Goal: Task Accomplishment & Management: Use online tool/utility

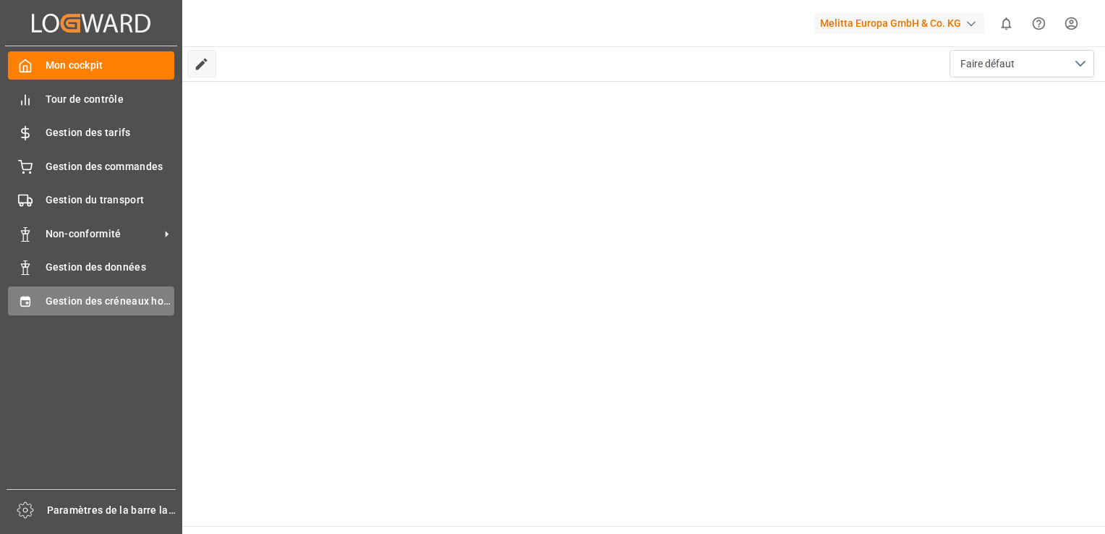
click at [133, 299] on span "Gestion des créneaux horaires" at bounding box center [110, 301] width 129 height 15
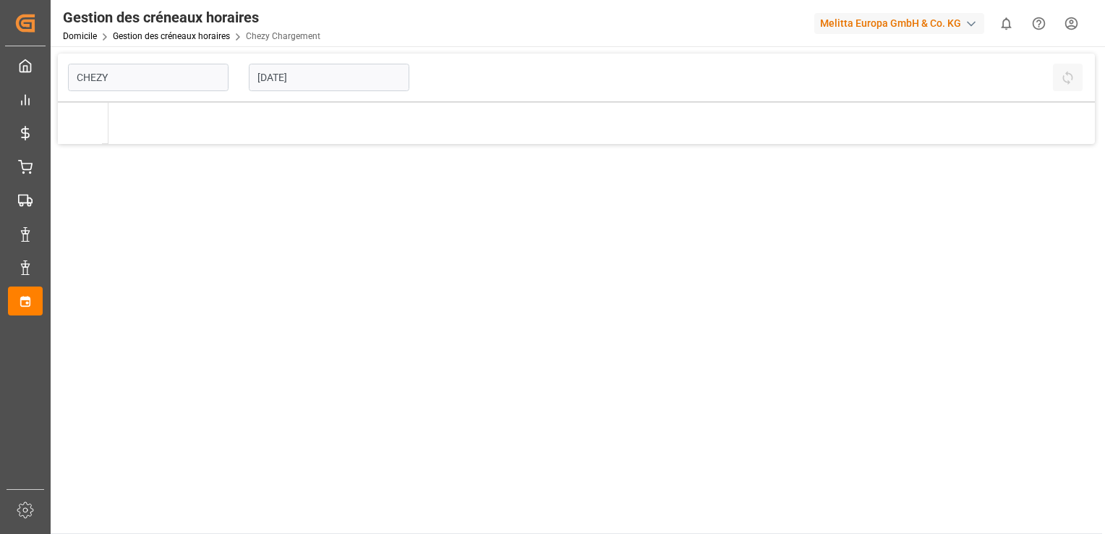
type input "Chezy Loading"
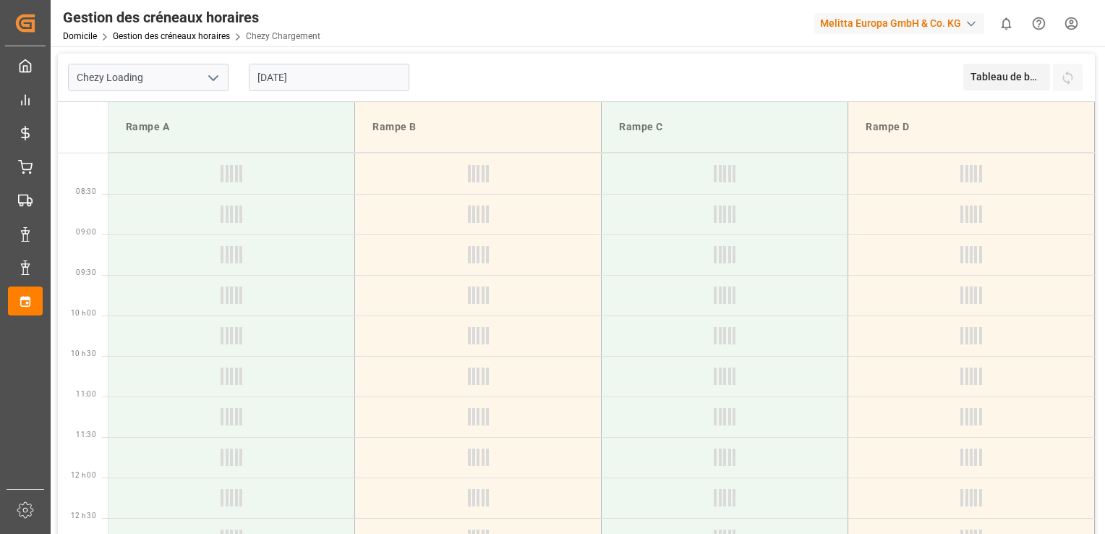
click at [265, 77] on input "[DATE]" at bounding box center [329, 77] width 161 height 27
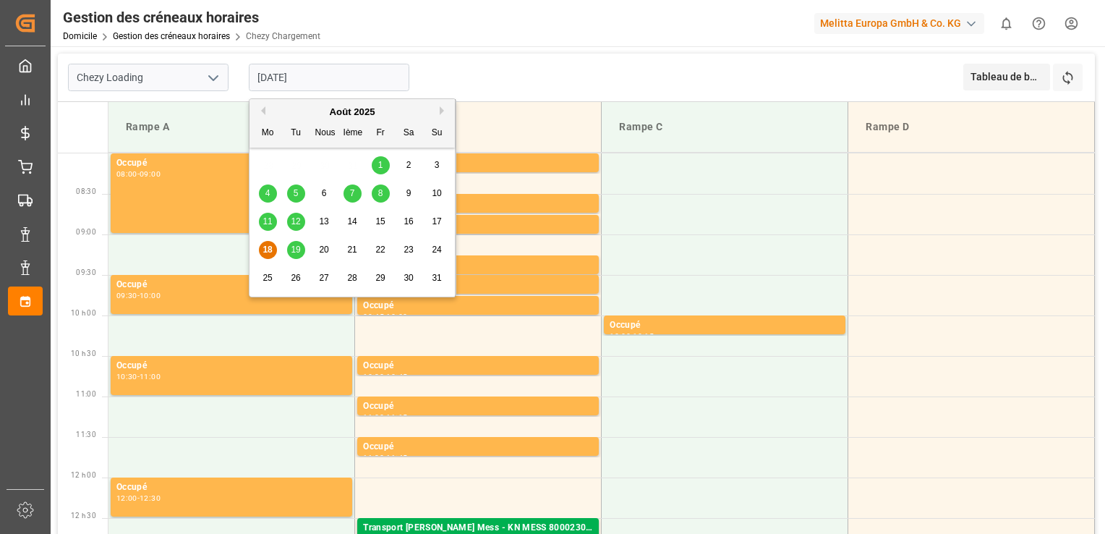
click at [296, 249] on span "19" at bounding box center [295, 249] width 9 height 10
type input "[DATE]"
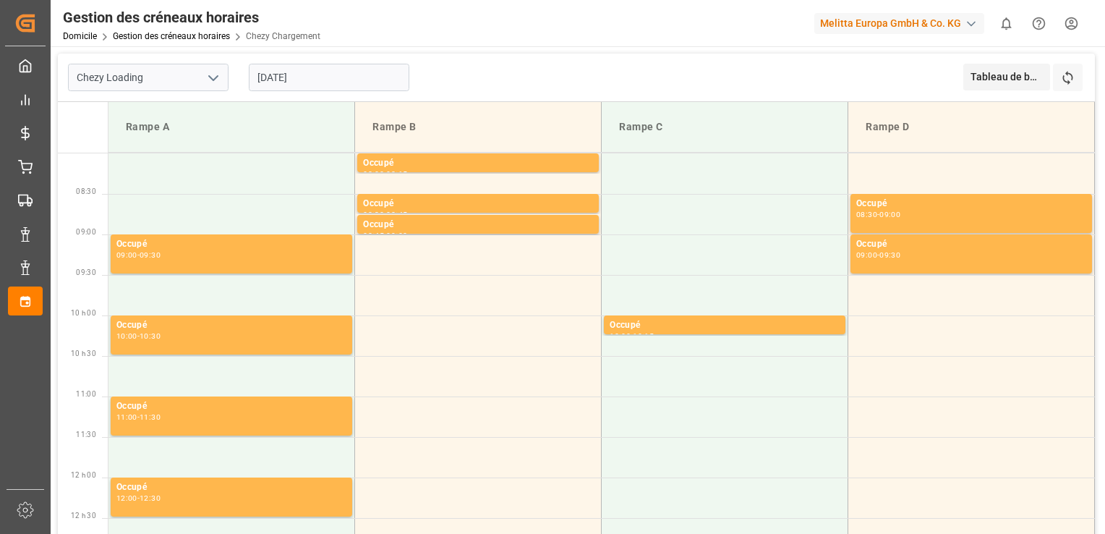
scroll to position [362, 0]
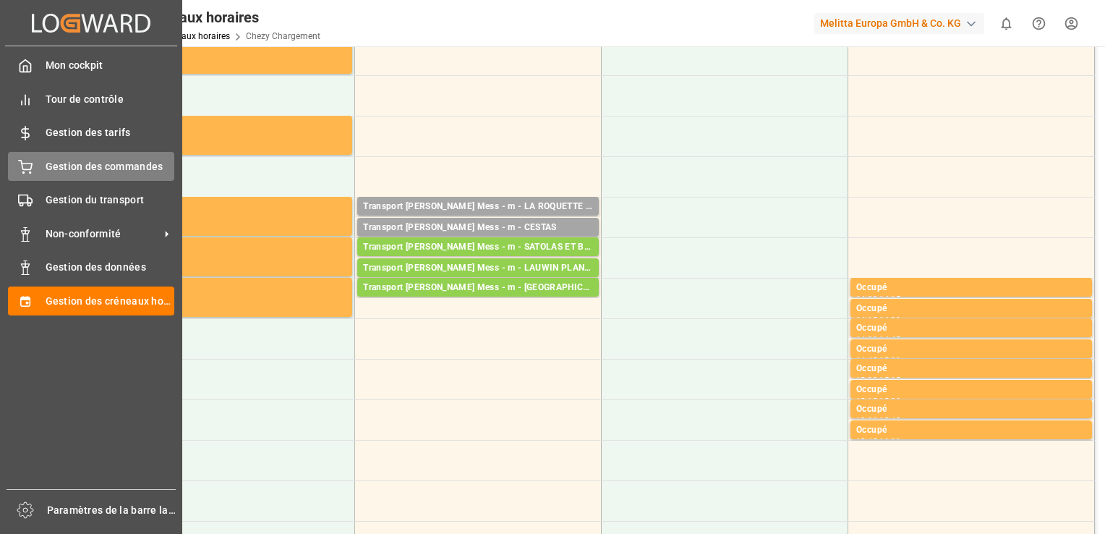
click at [122, 168] on span "Gestion des commandes" at bounding box center [110, 166] width 129 height 15
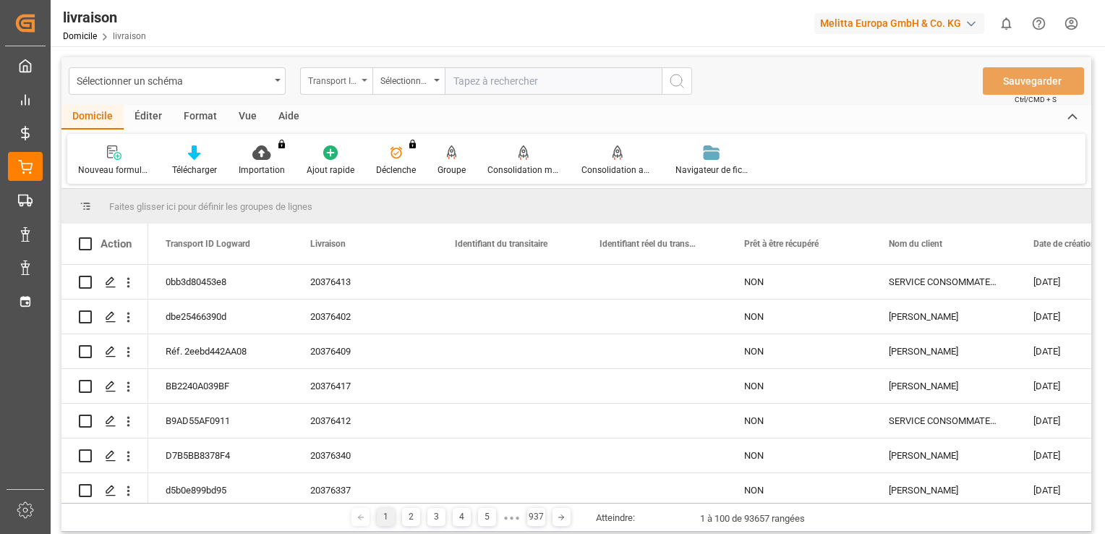
click at [358, 74] on div "Transport ID Logward" at bounding box center [336, 80] width 72 height 27
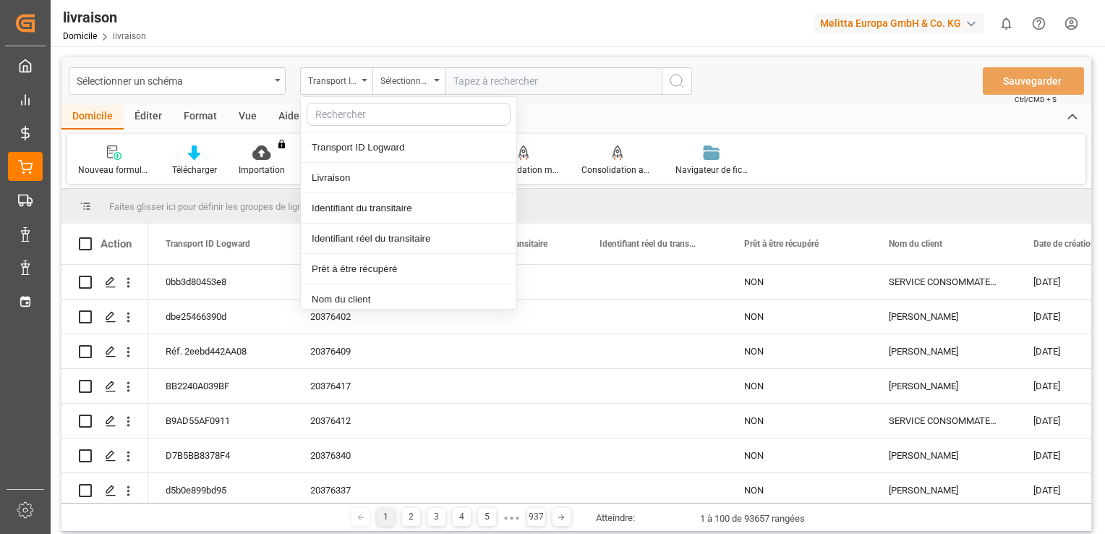
click at [645, 102] on div "Sélectionner un schéma Transport ID Logward Transport ID Logward Livraison Iden…" at bounding box center [576, 81] width 1030 height 48
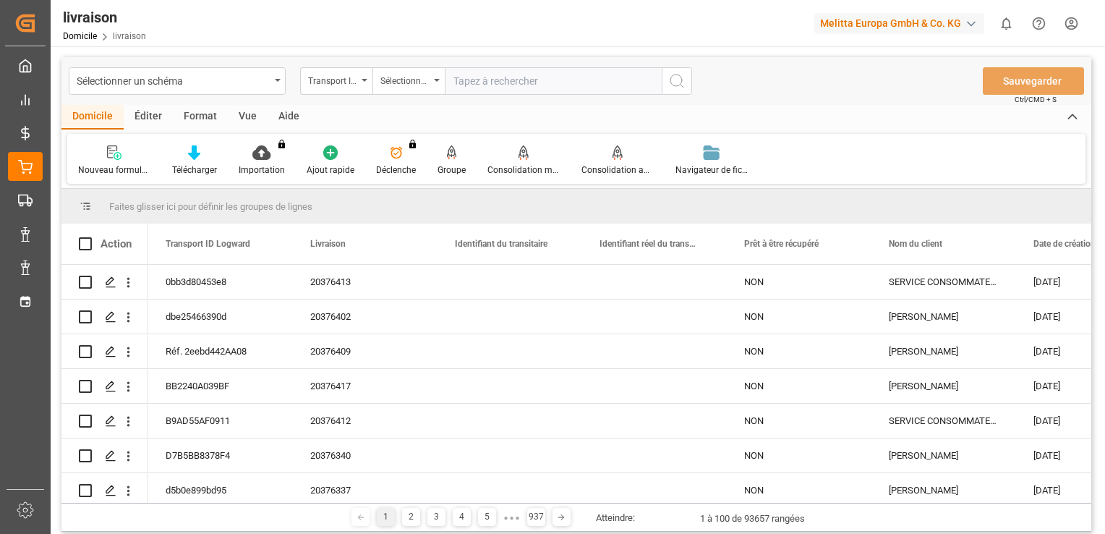
click at [1000, 181] on div "Nouveau formulaire Télécharger Importation You don't have permission for this f…" at bounding box center [576, 159] width 1018 height 50
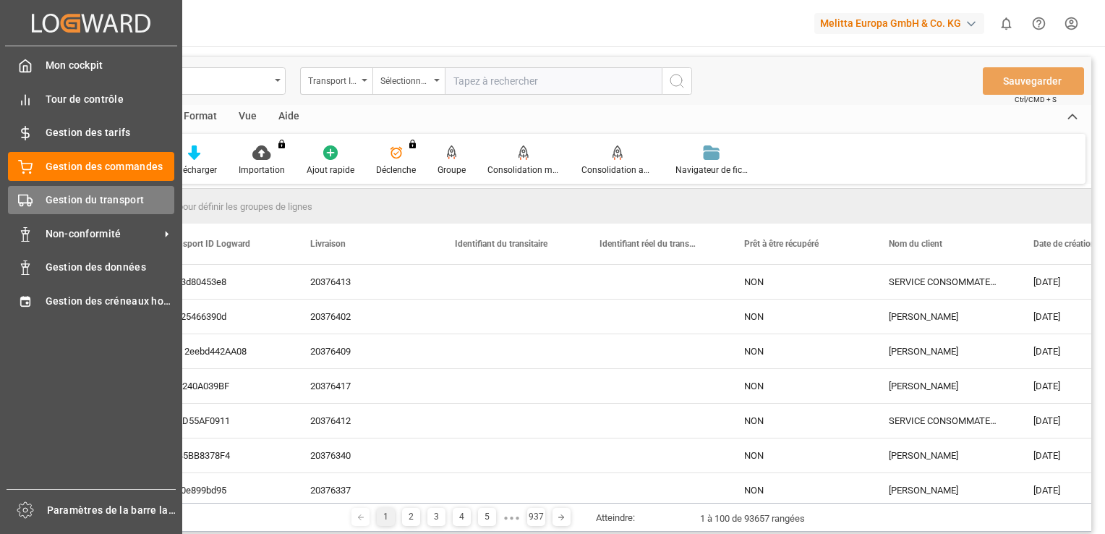
click at [112, 199] on span "Gestion du transport" at bounding box center [110, 199] width 129 height 15
